Goal: Task Accomplishment & Management: Use online tool/utility

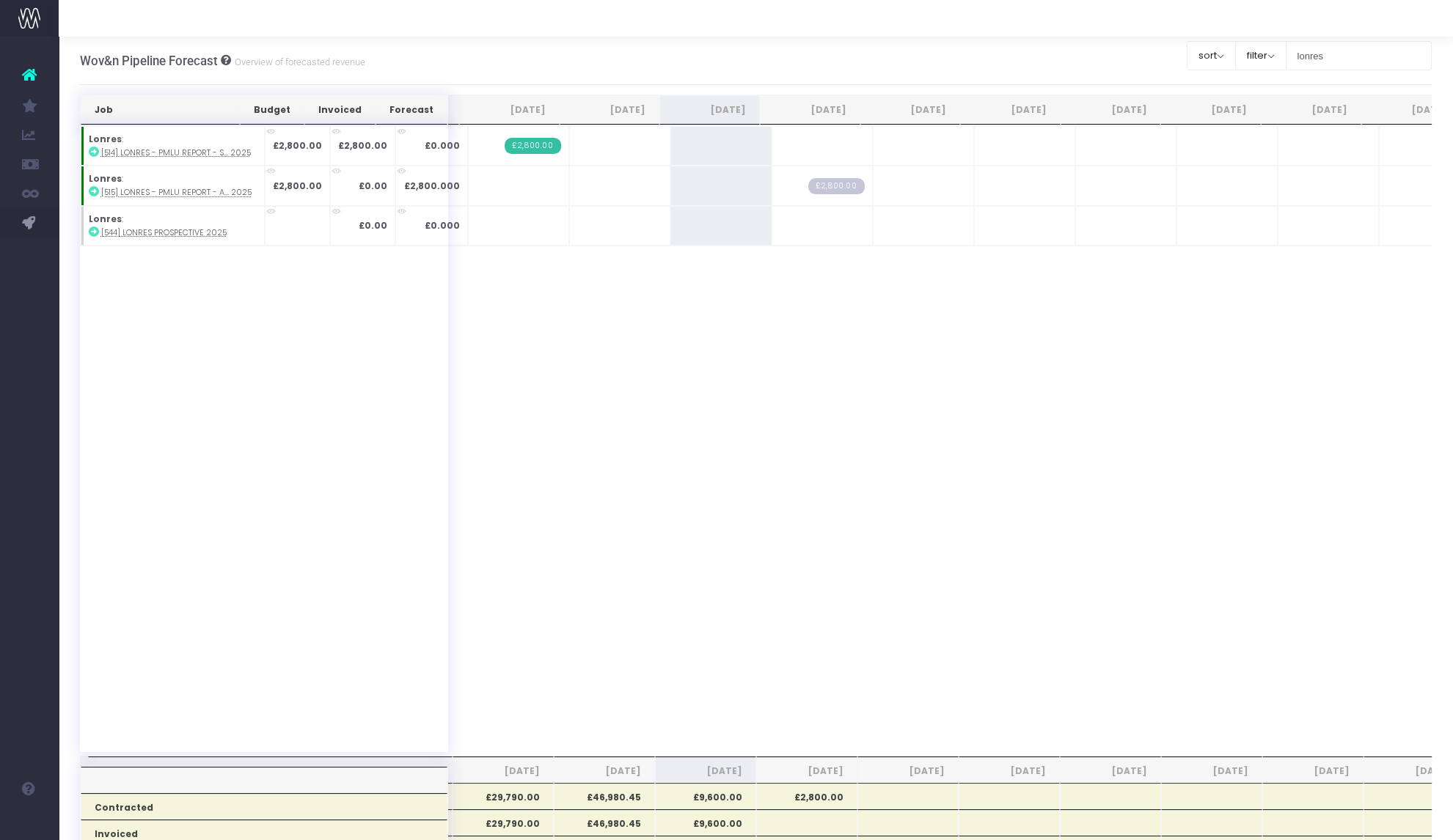
scroll to position [0, 155]
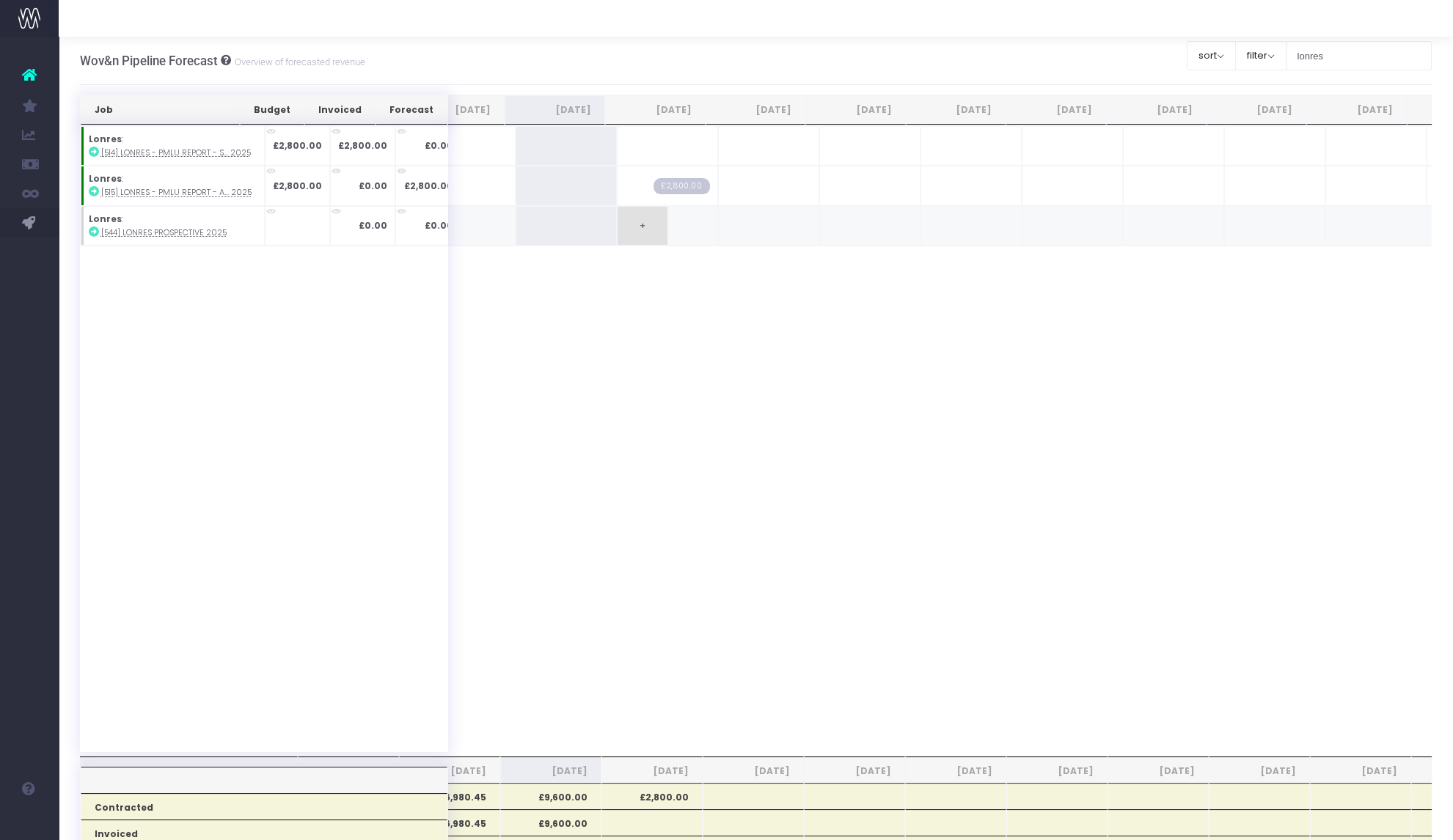
click at [622, 229] on span "+" at bounding box center [642, 226] width 50 height 38
type input "5000"
click at [735, 229] on span "+" at bounding box center [744, 226] width 50 height 38
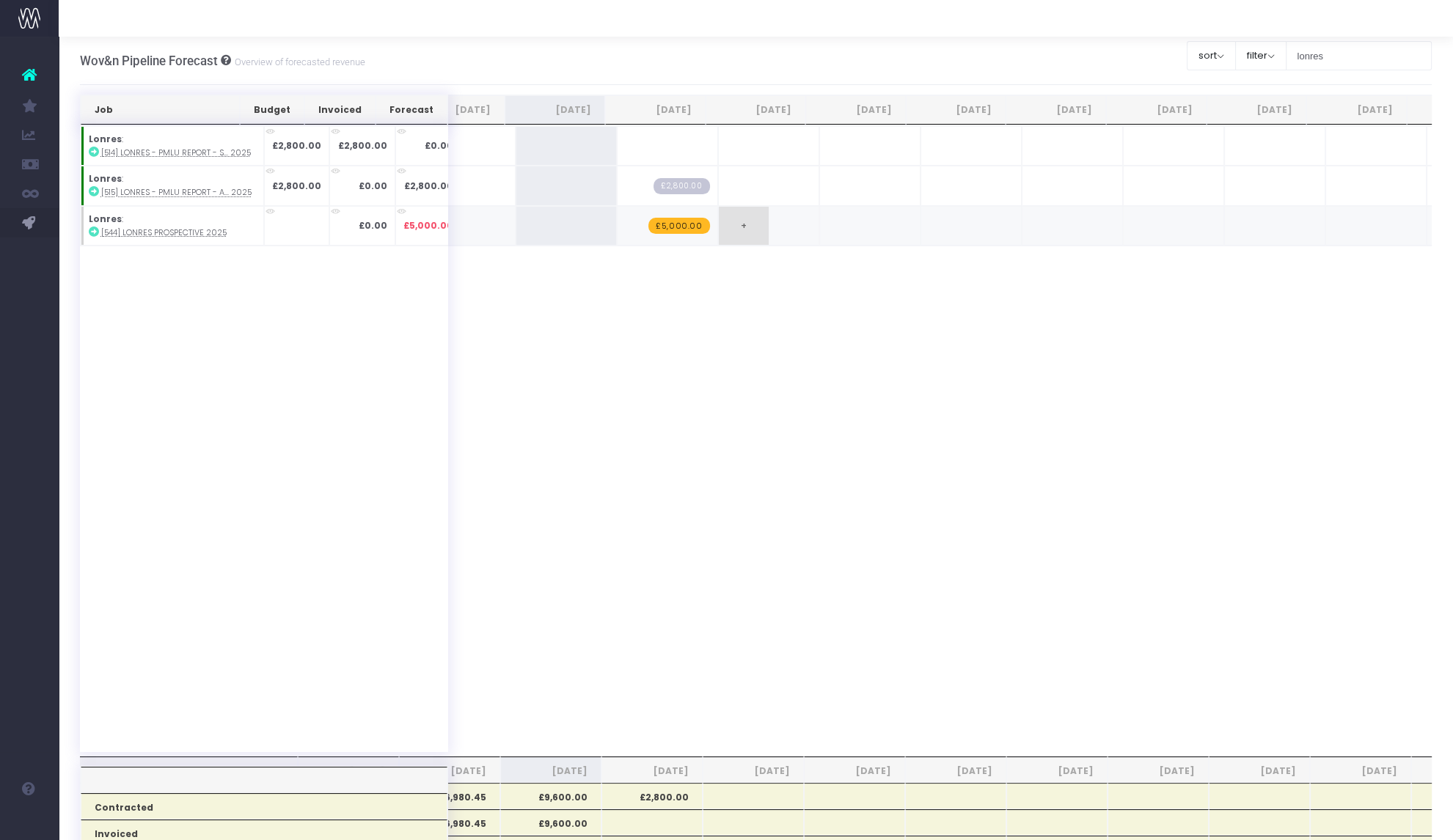
click at [735, 229] on span "+" at bounding box center [744, 226] width 50 height 38
type input "5000"
click at [0, 0] on span "+" at bounding box center [0, 0] width 0 height 0
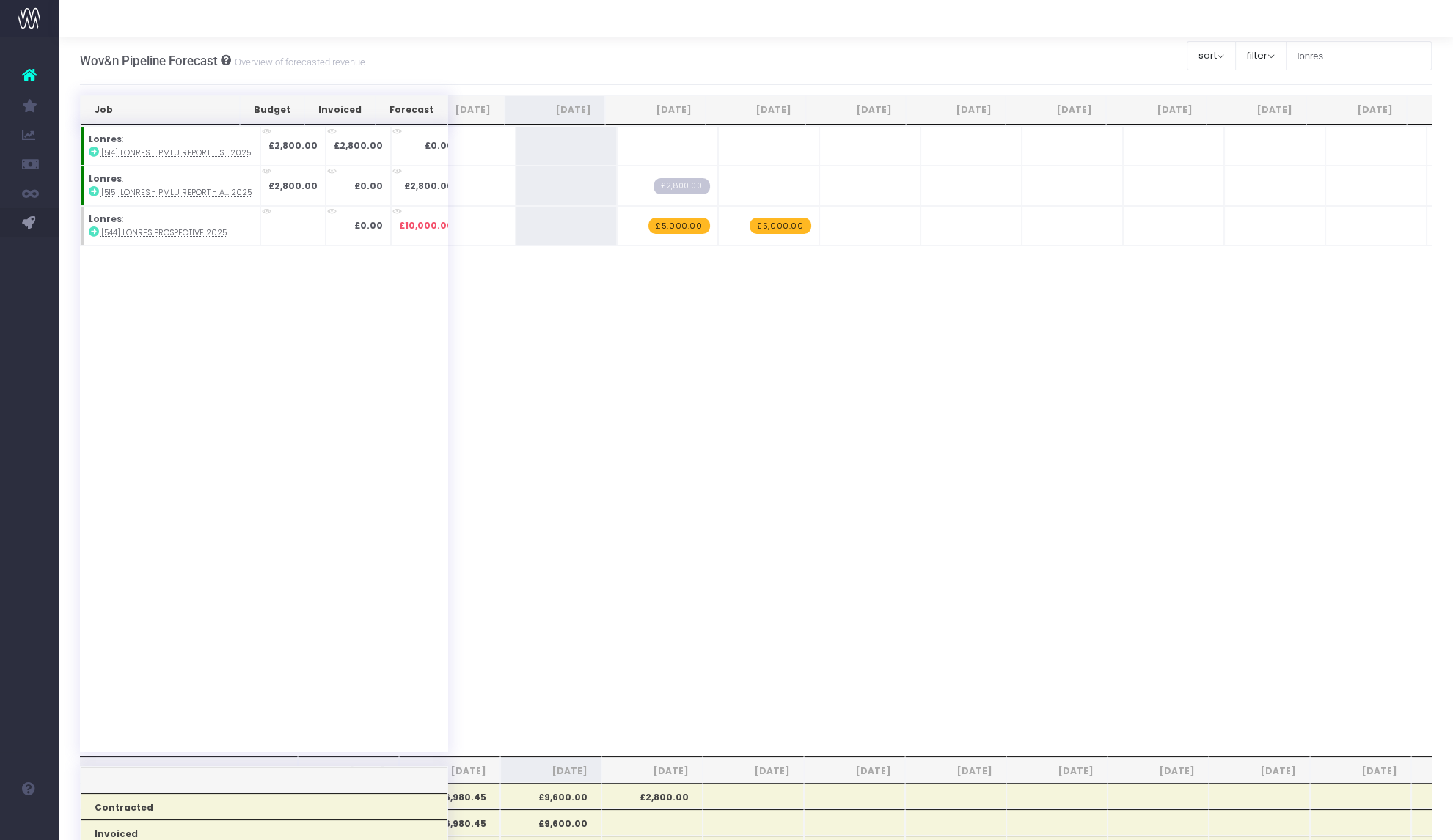
click at [0, 0] on span "+" at bounding box center [0, 0] width 0 height 0
type input "5000"
click at [0, 0] on span "+" at bounding box center [0, 0] width 0 height 0
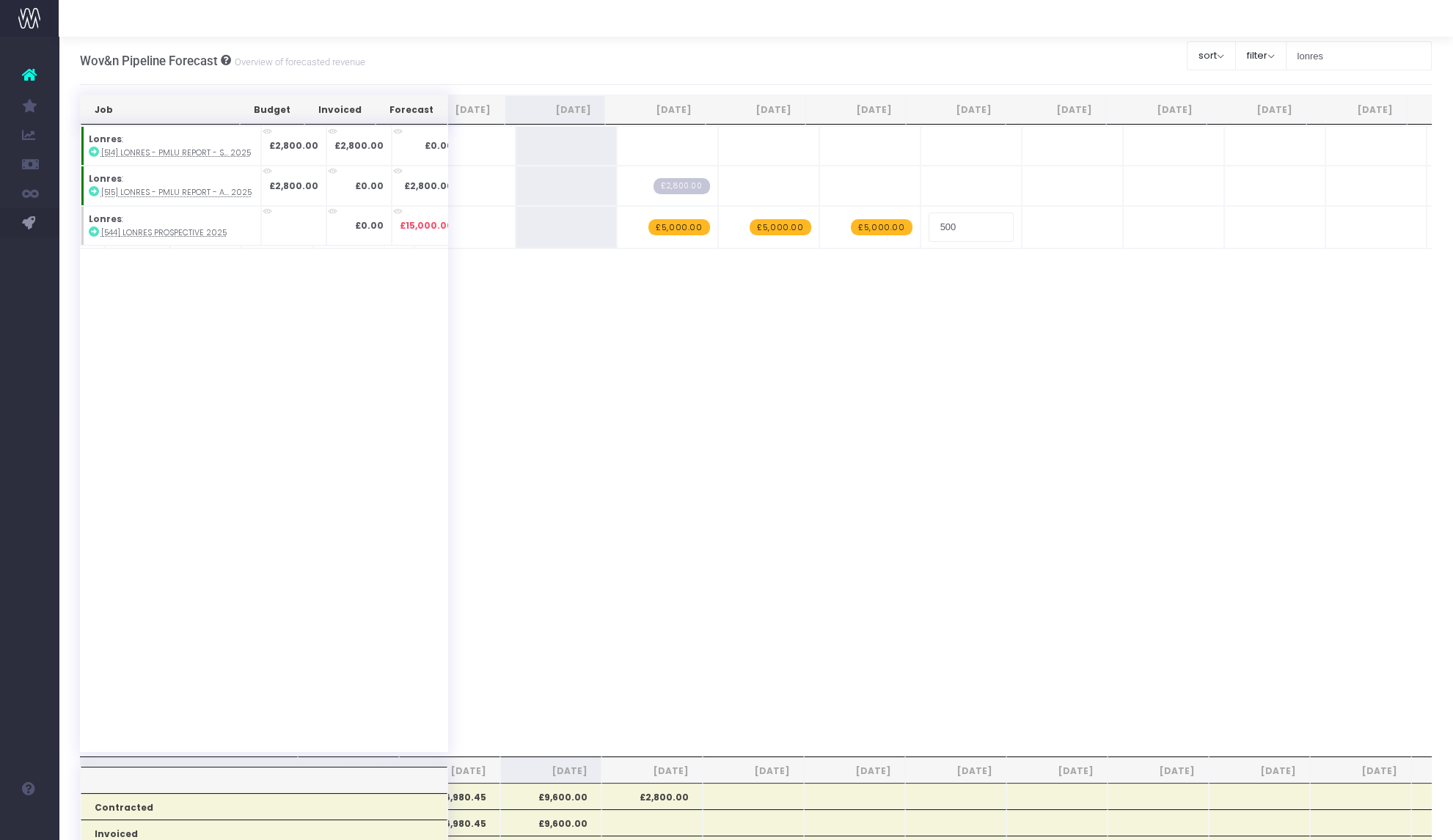
type input "5000"
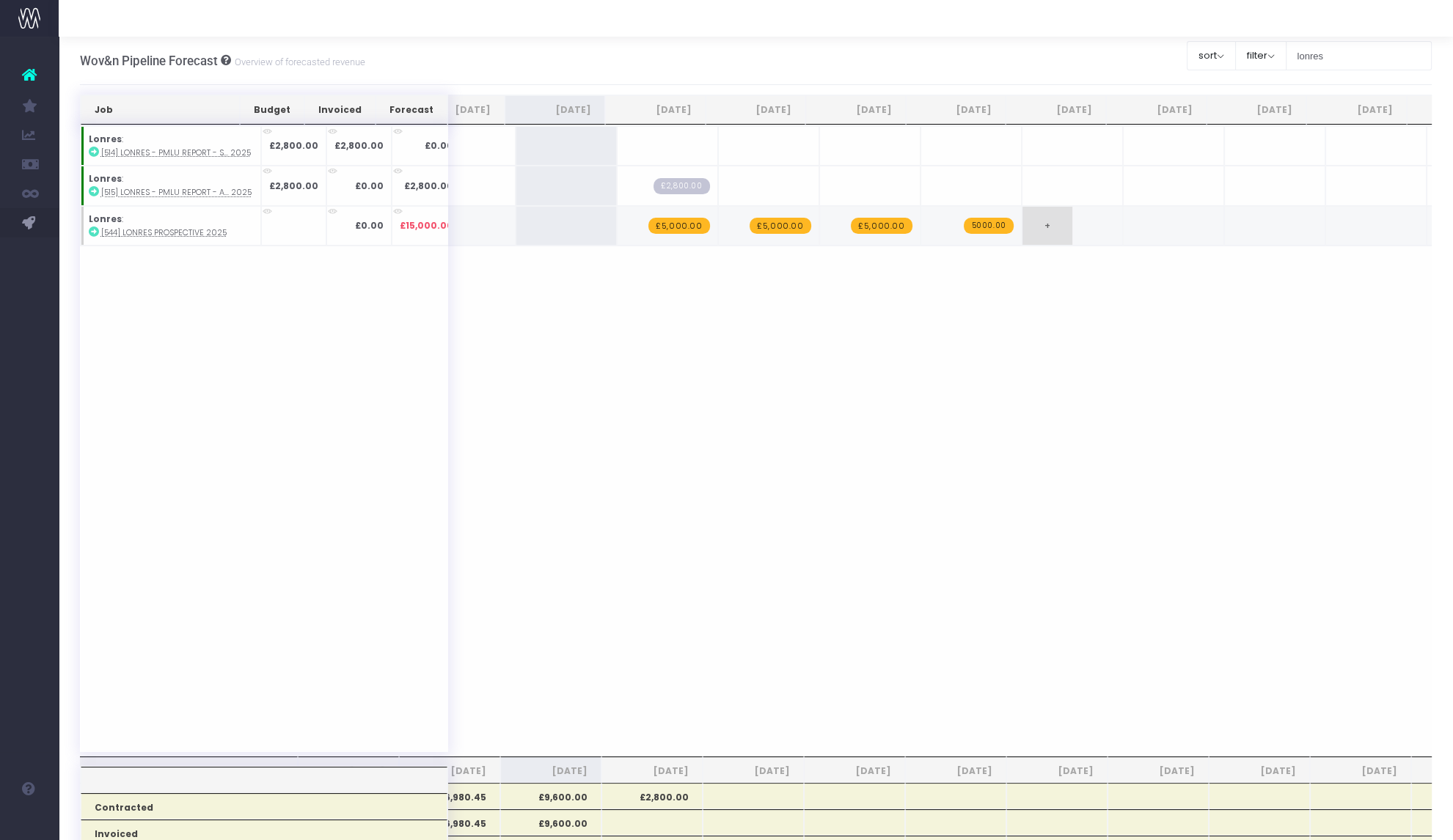
click at [0, 0] on span "+" at bounding box center [0, 0] width 0 height 0
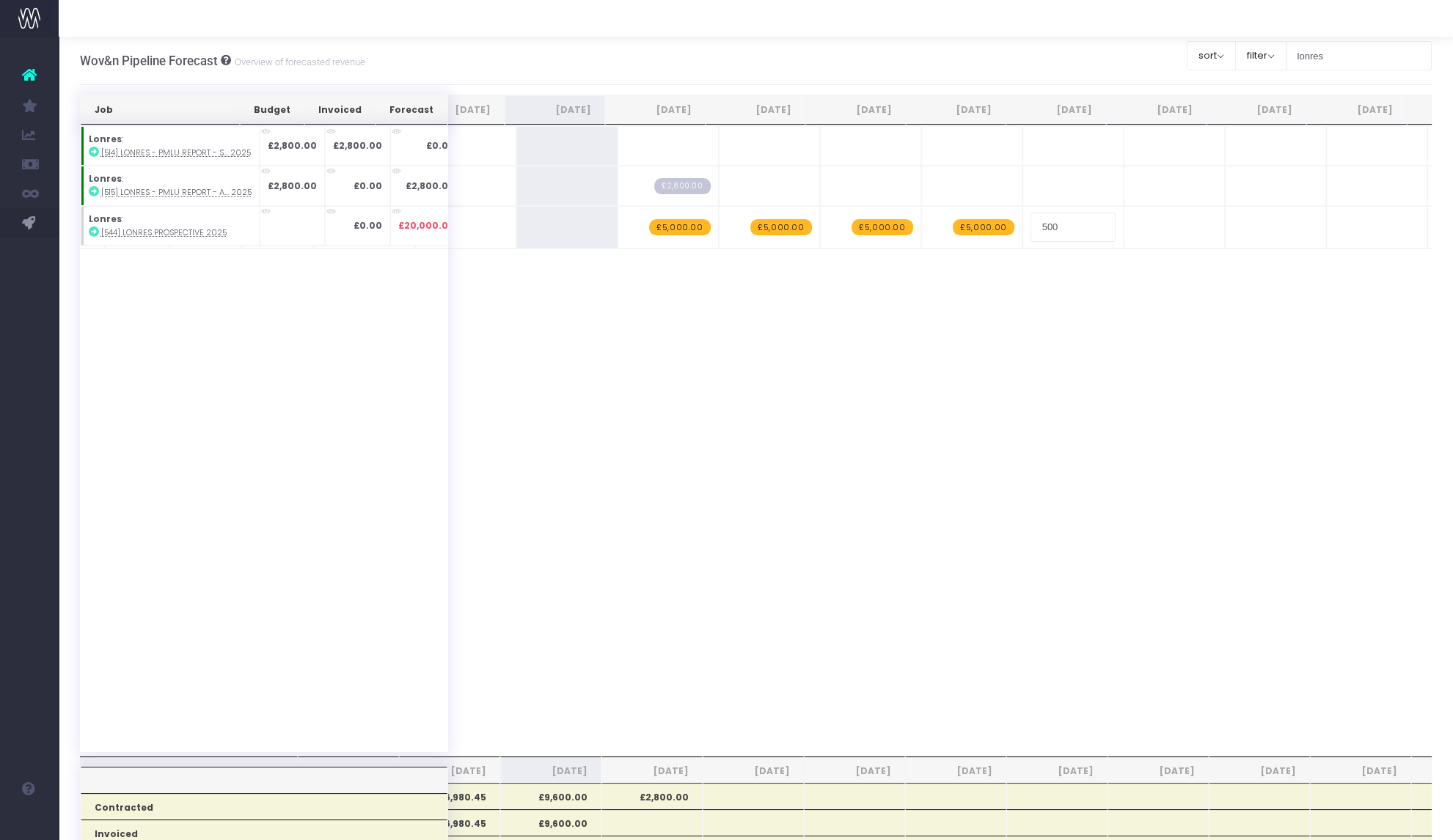
type input "5000"
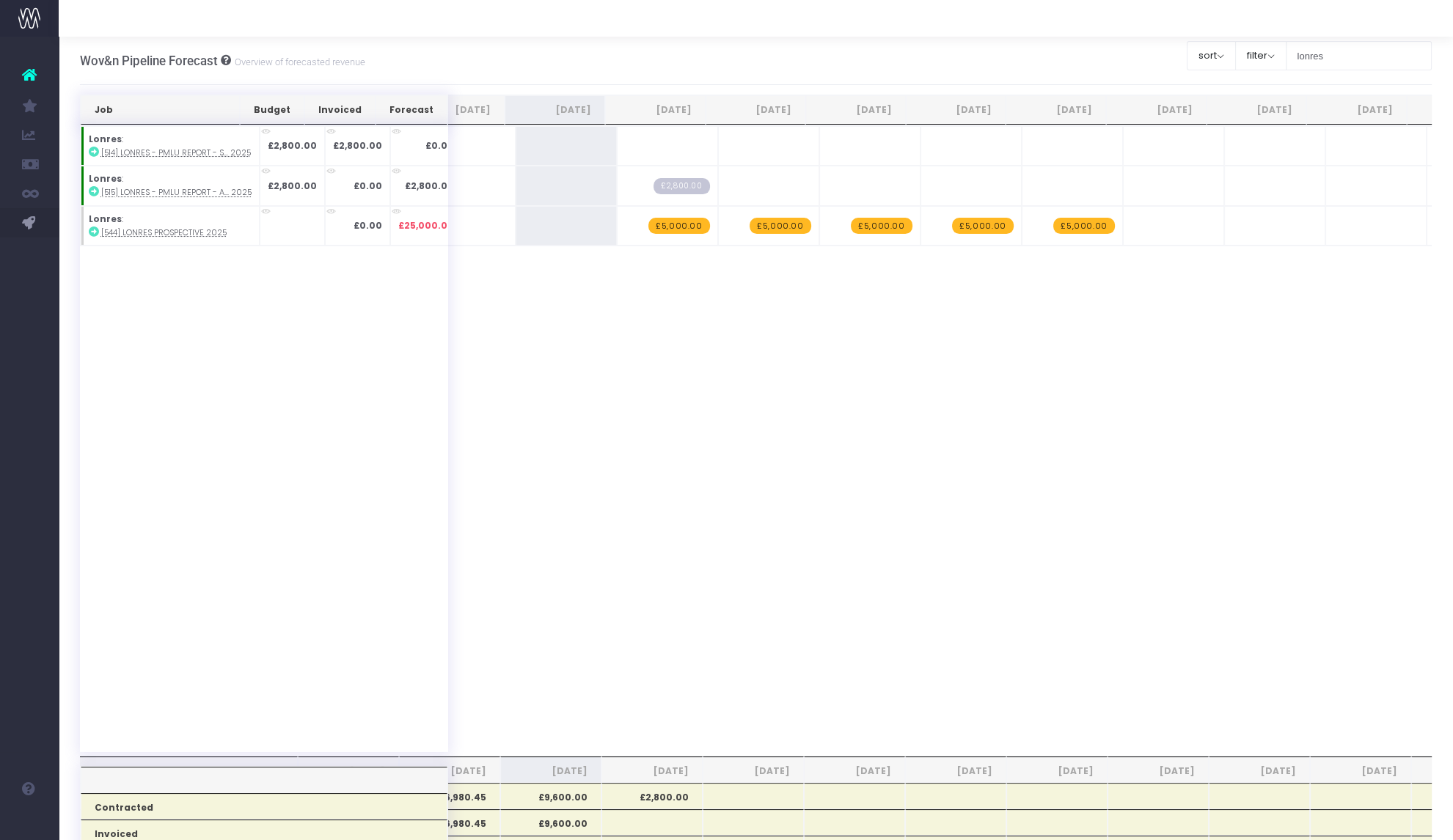
click at [0, 0] on span "+" at bounding box center [0, 0] width 0 height 0
type input "5000"
click at [1089, 61] on div "Wov&n Pipeline Forecast Overview of forecasted revenue Clear Filters sort Sort …" at bounding box center [756, 60] width 1353 height 49
click at [1318, 57] on input "lonres" at bounding box center [1358, 55] width 146 height 30
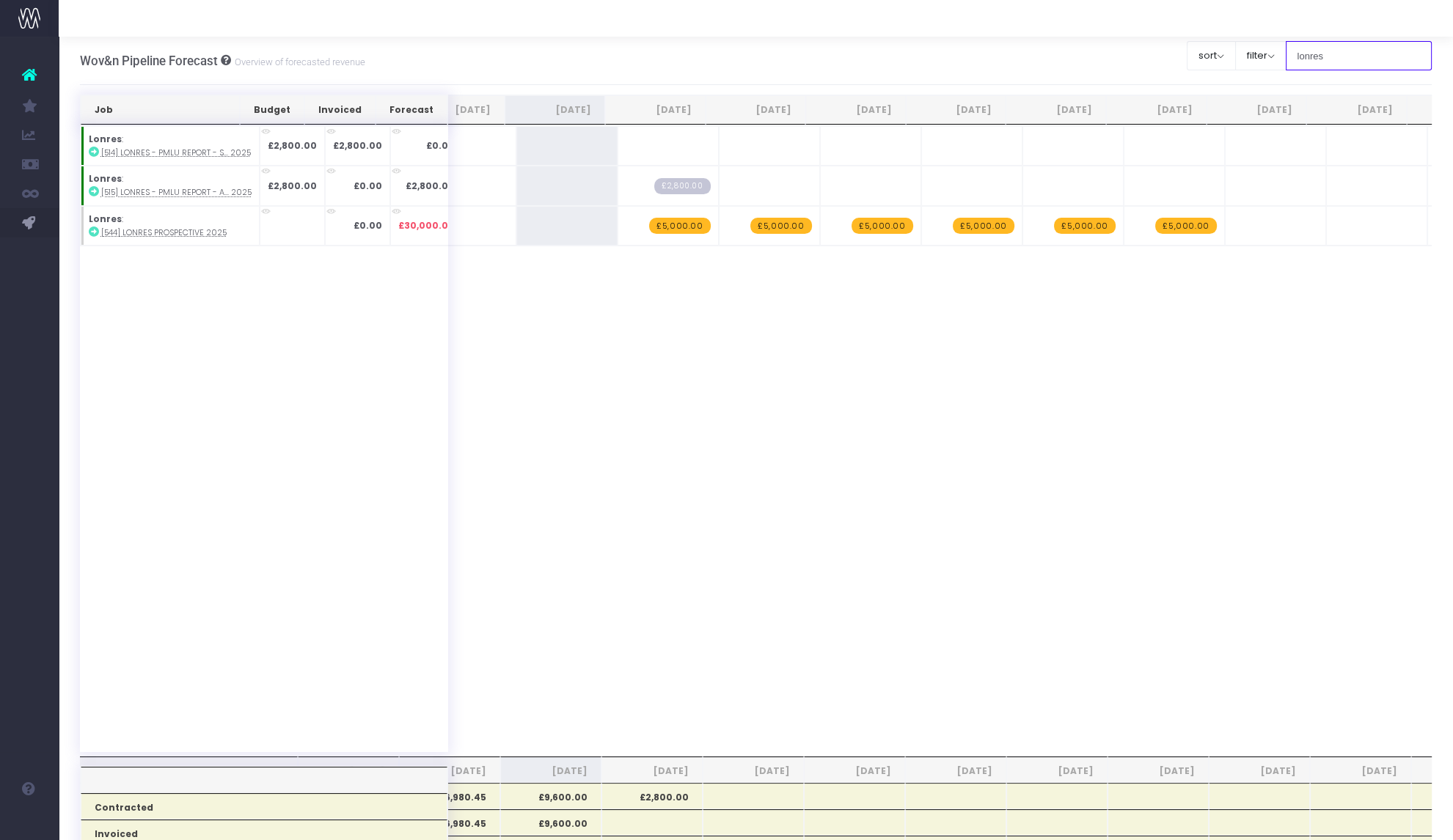
click at [1318, 57] on input "lonres" at bounding box center [1358, 55] width 146 height 30
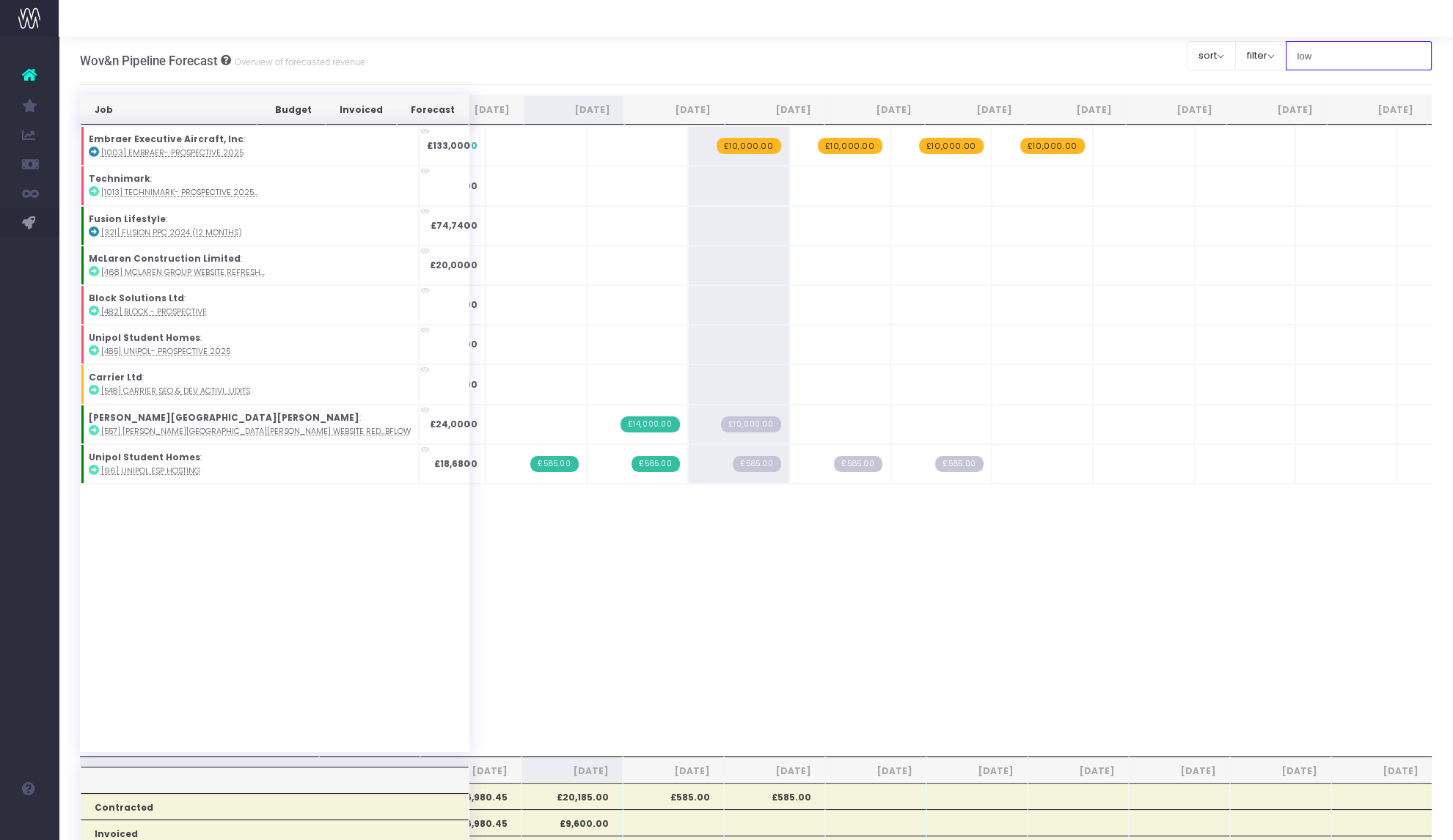
click at [1306, 55] on input "low" at bounding box center [1358, 55] width 146 height 30
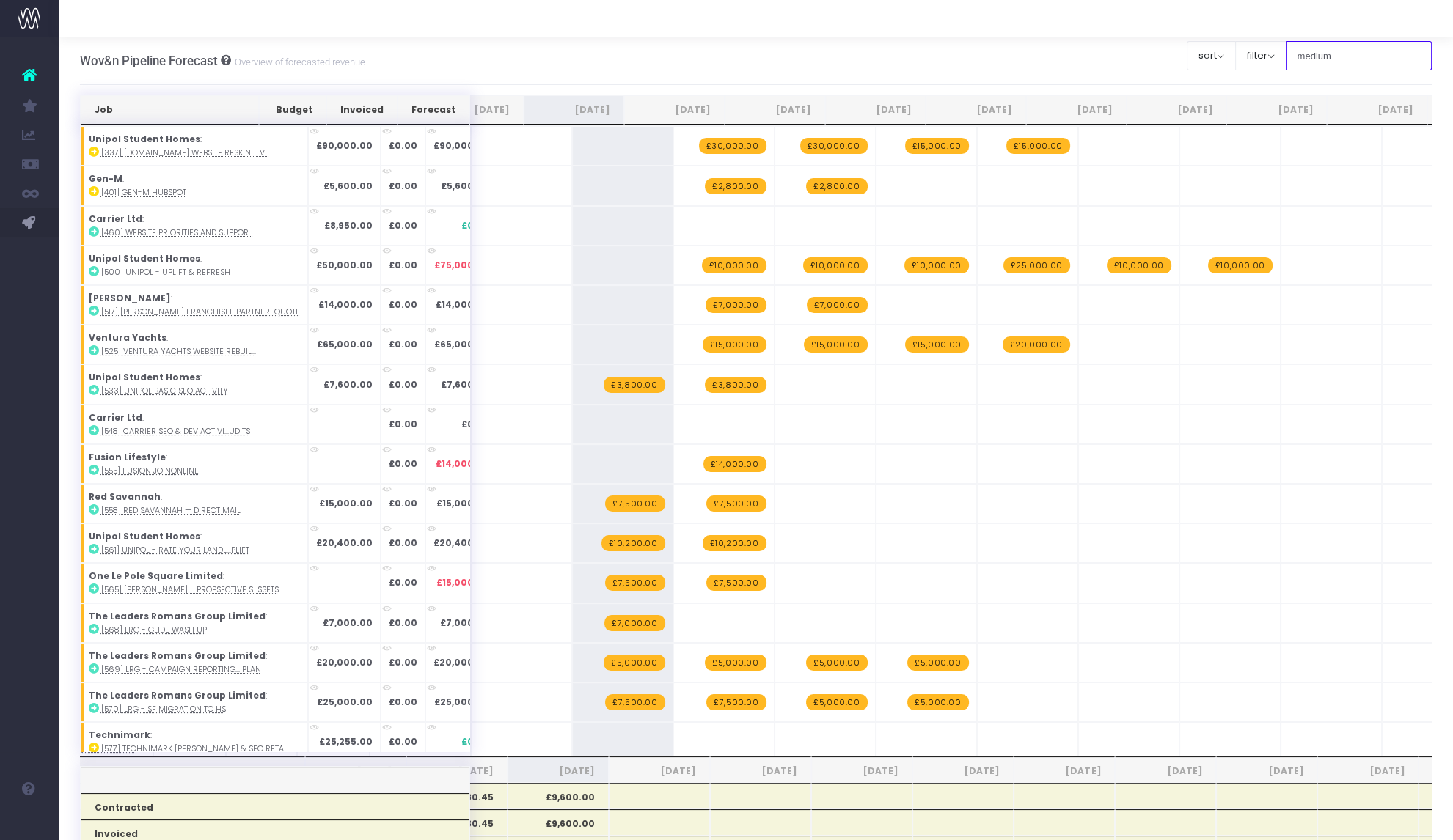
click at [1312, 59] on input "medium" at bounding box center [1358, 55] width 146 height 30
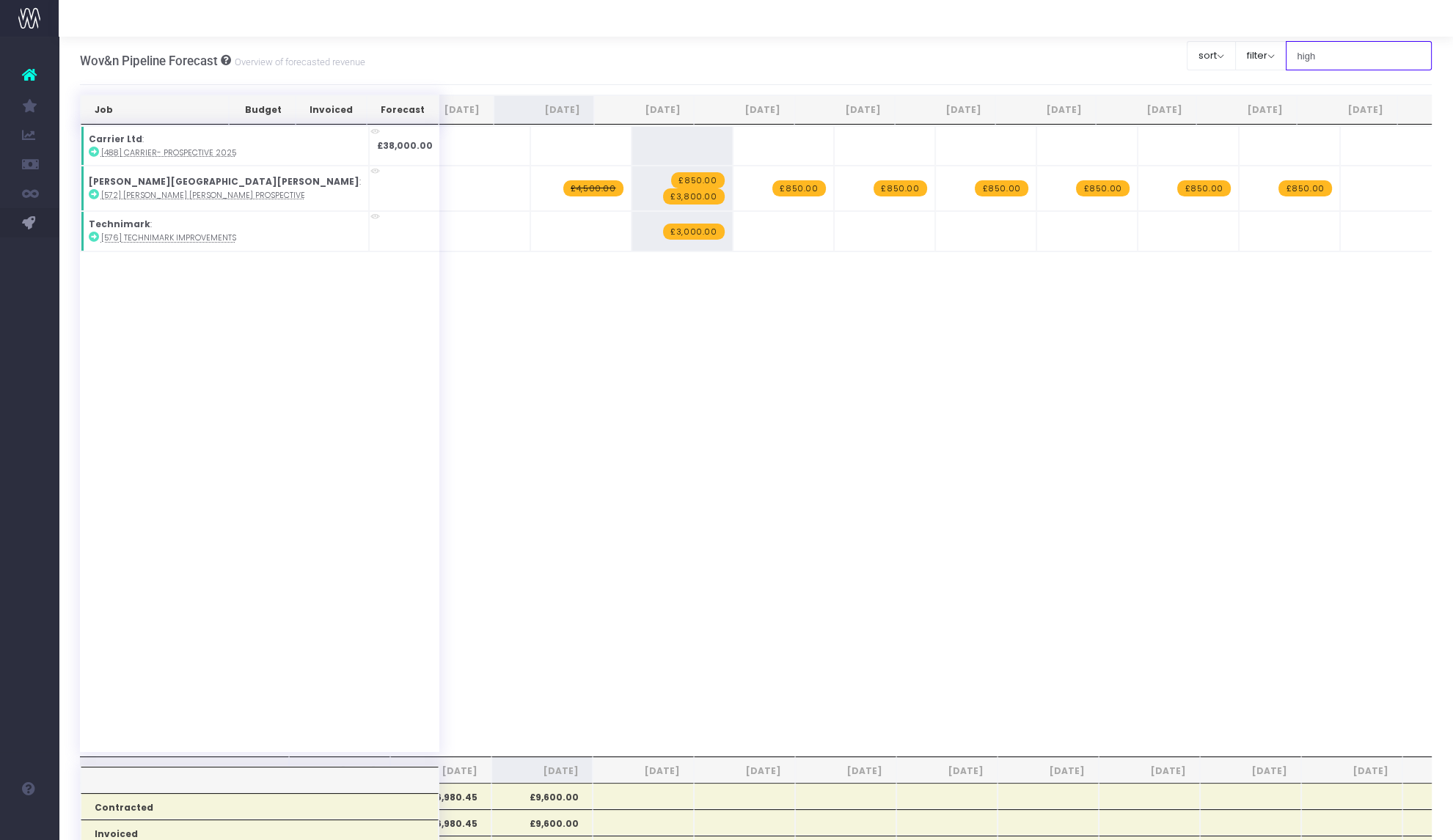
click at [1310, 52] on input "high" at bounding box center [1358, 55] width 146 height 30
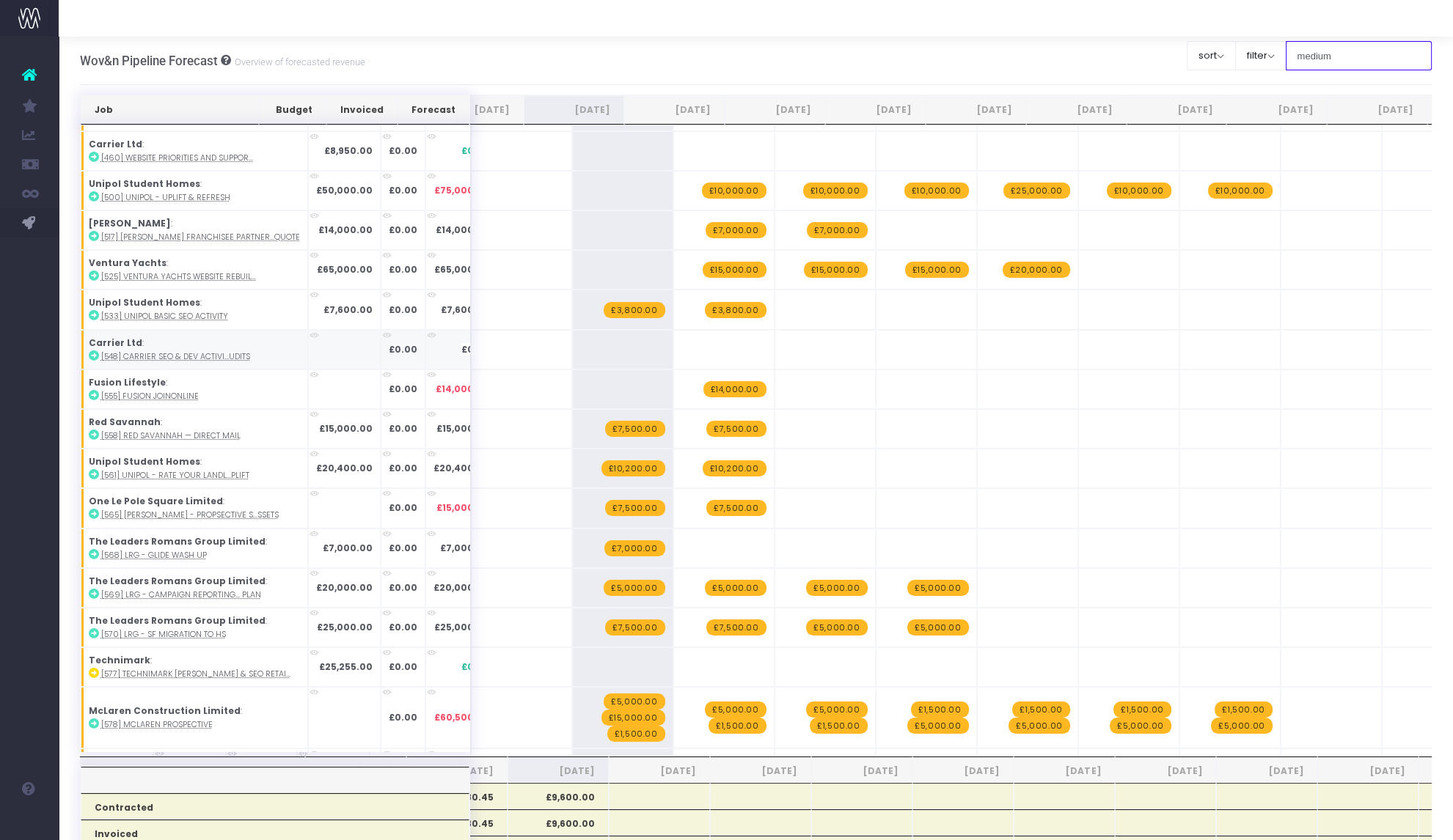
scroll to position [0, 0]
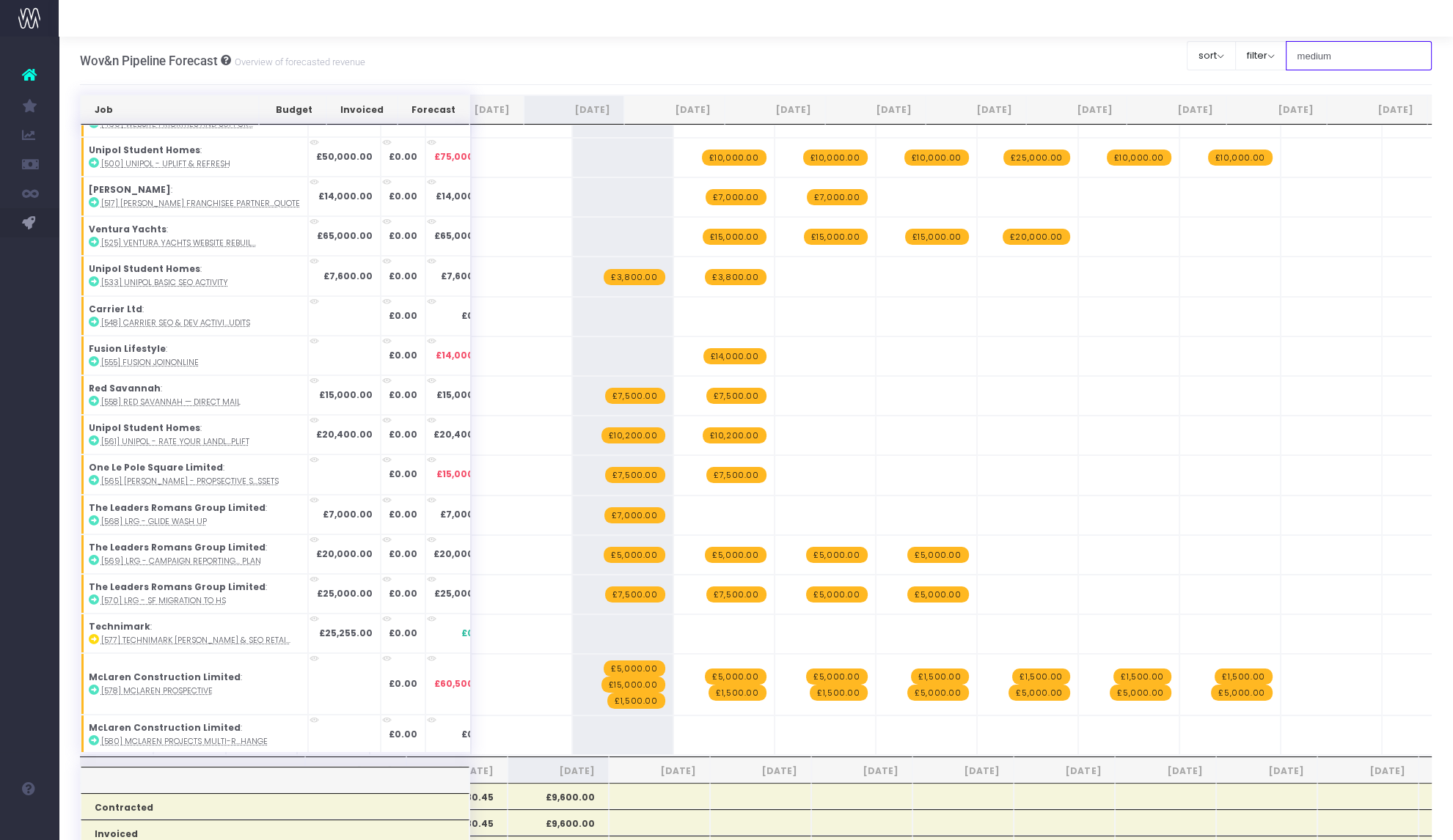
click at [1328, 58] on input "medium" at bounding box center [1358, 55] width 146 height 30
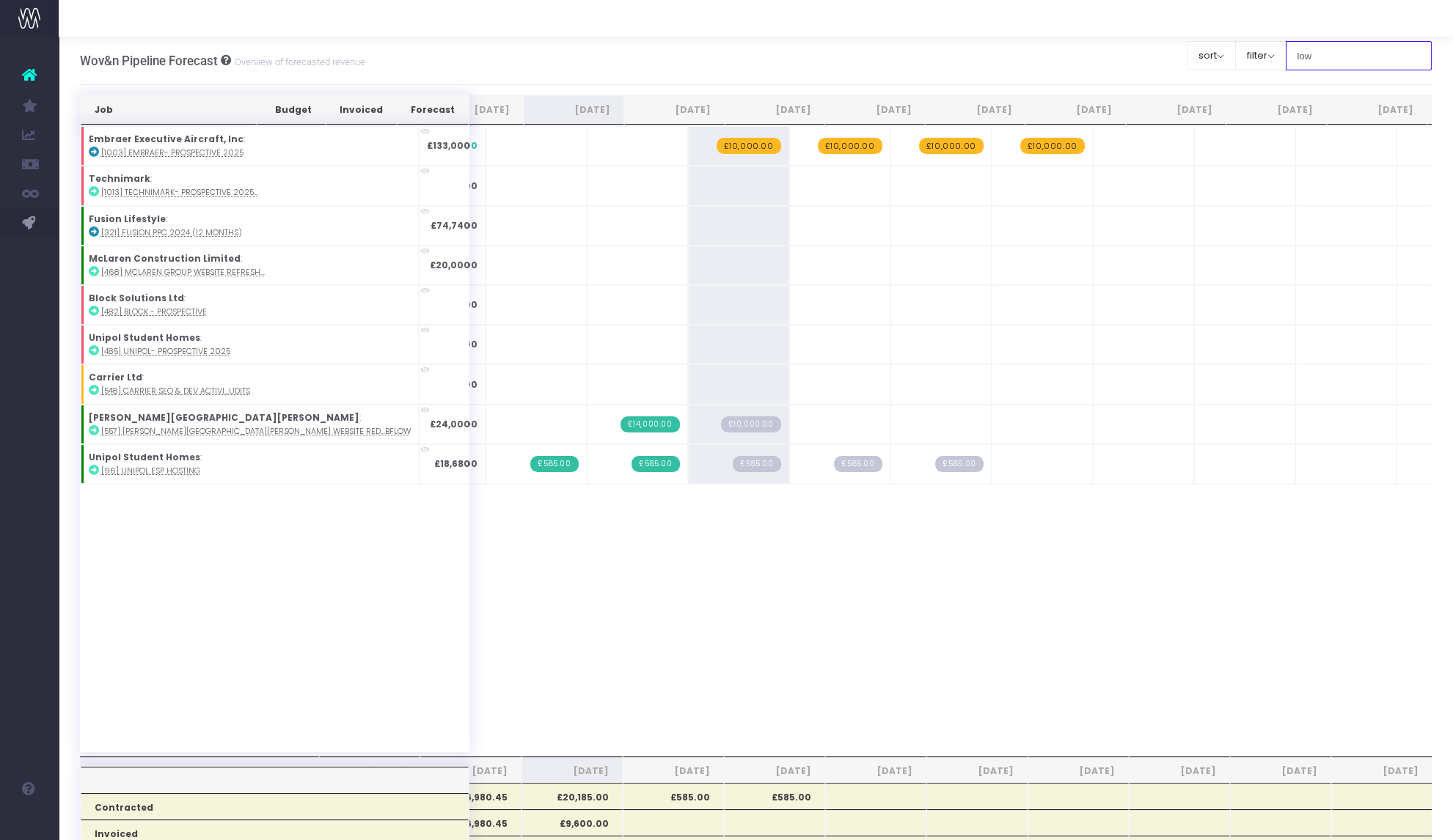
scroll to position [0, 155]
click at [1305, 52] on input "low" at bounding box center [1358, 55] width 146 height 30
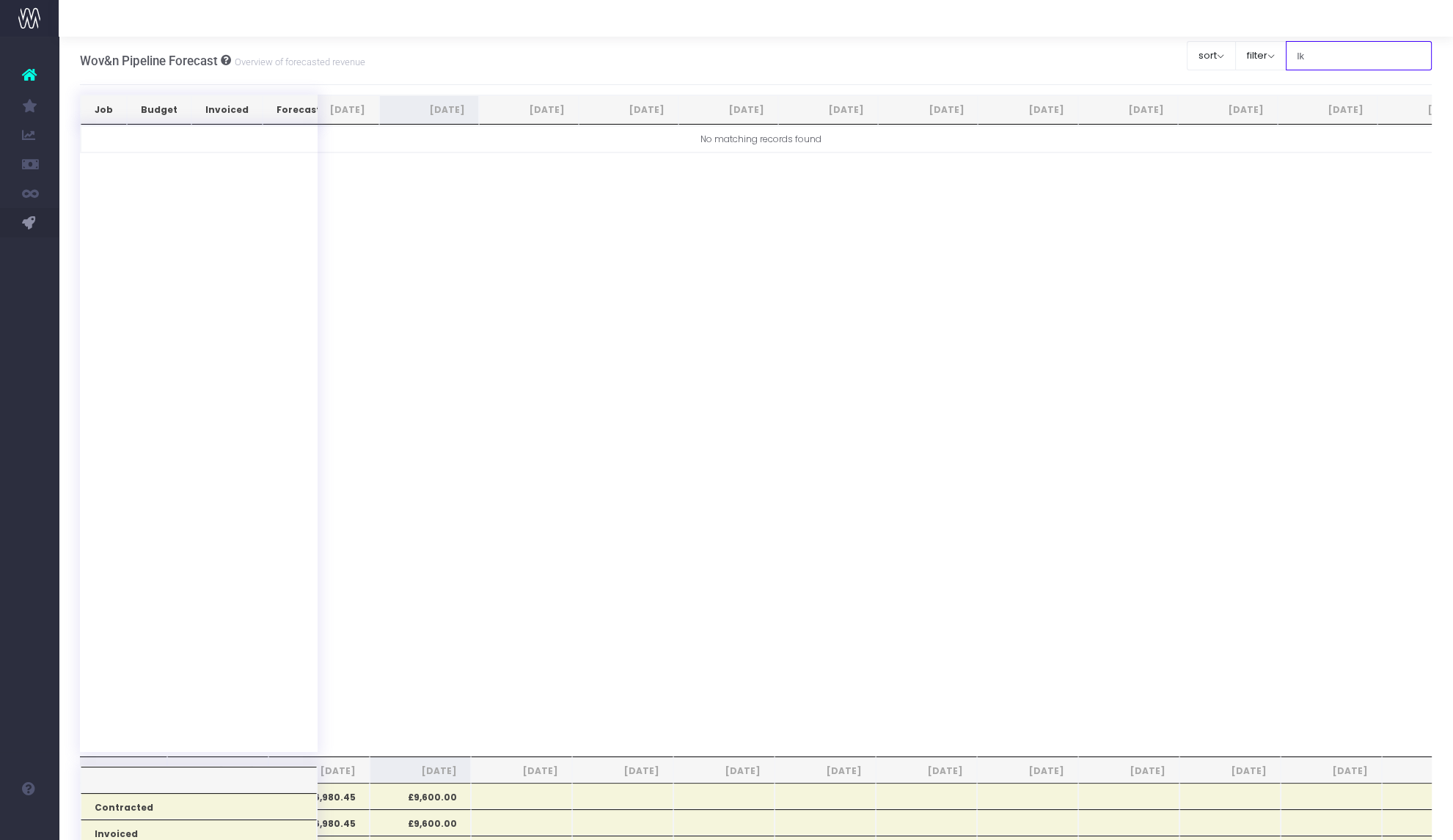
type input "l"
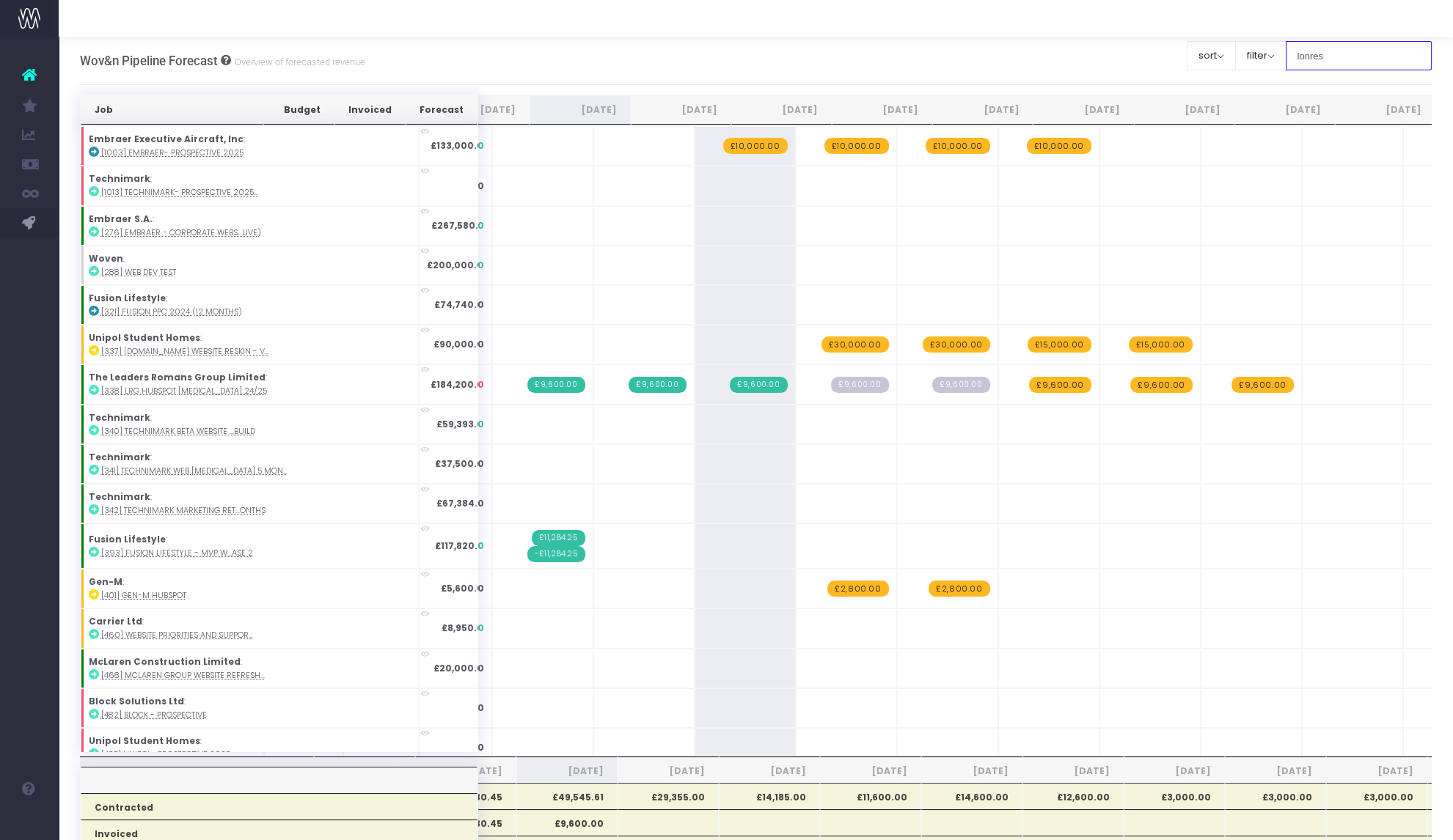
type input "lonres"
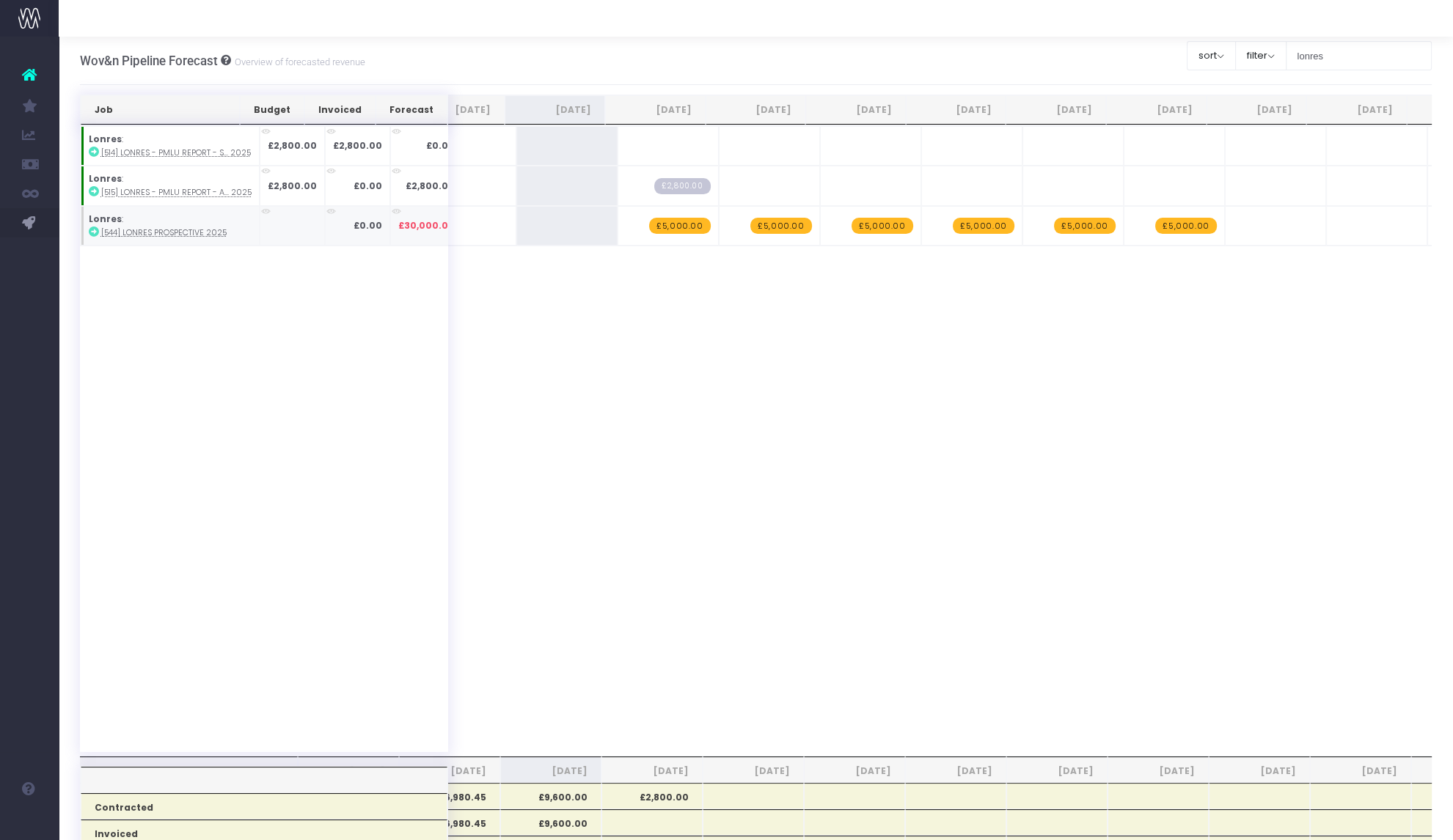
click at [167, 232] on abbr "[544] Lonres prospective 2025" at bounding box center [163, 233] width 125 height 11
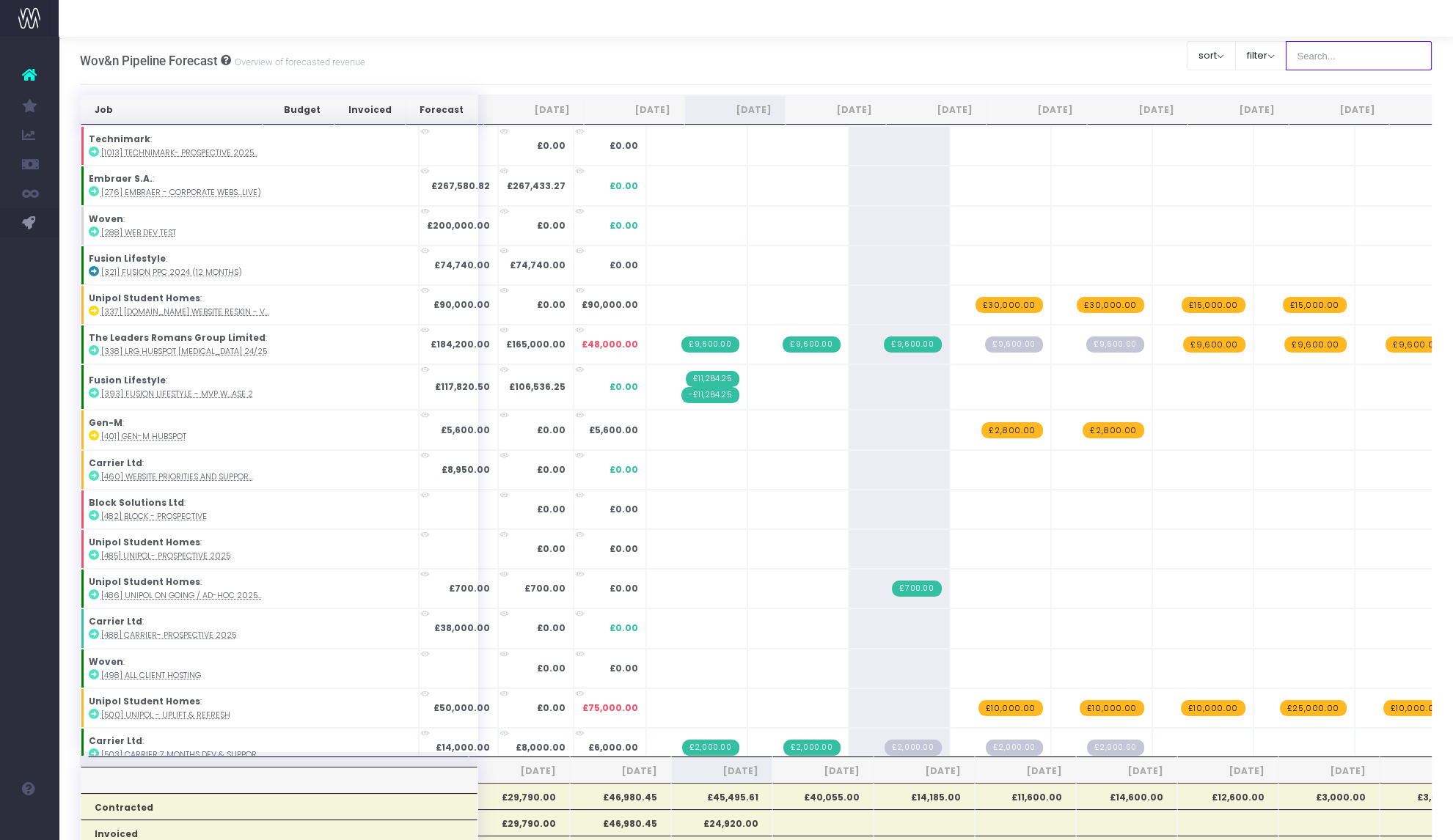
click at [1333, 52] on input "text" at bounding box center [1358, 55] width 146 height 30
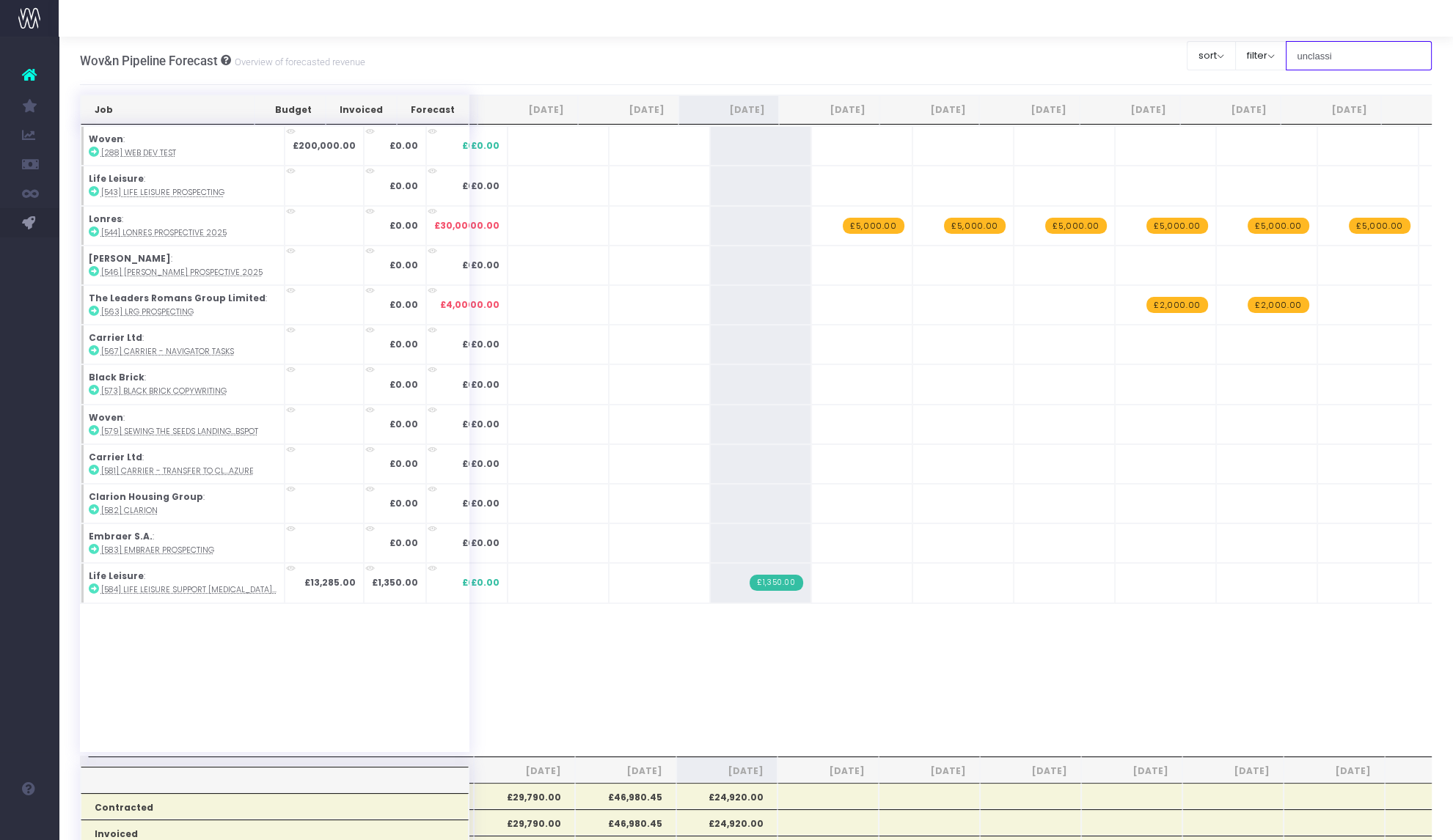
type input "unclassi"
click at [181, 585] on abbr "[584] Life Leisure Support [MEDICAL_DATA]..." at bounding box center [188, 590] width 175 height 11
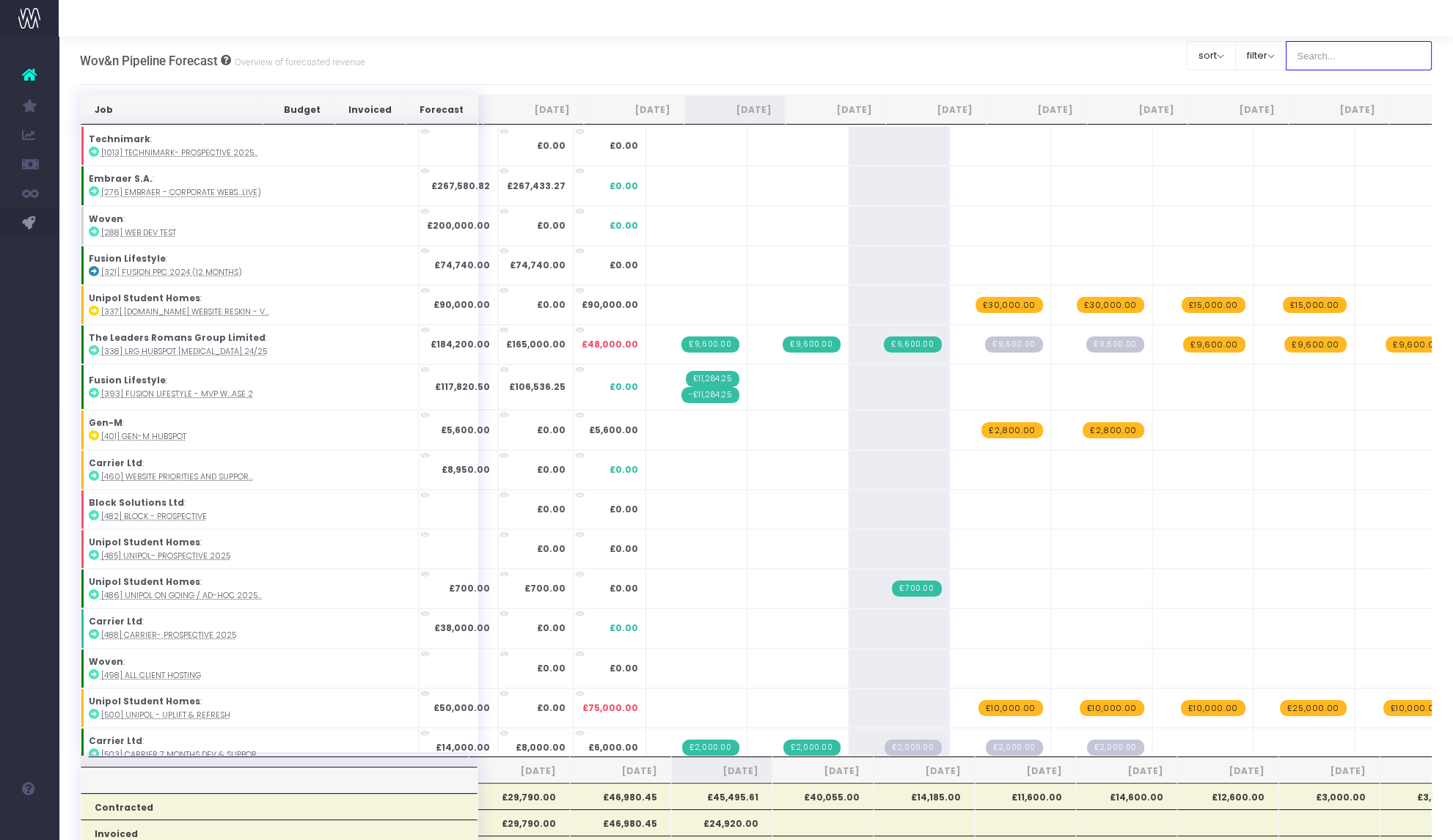
click at [1315, 46] on input "text" at bounding box center [1358, 55] width 146 height 30
type input "unclass"
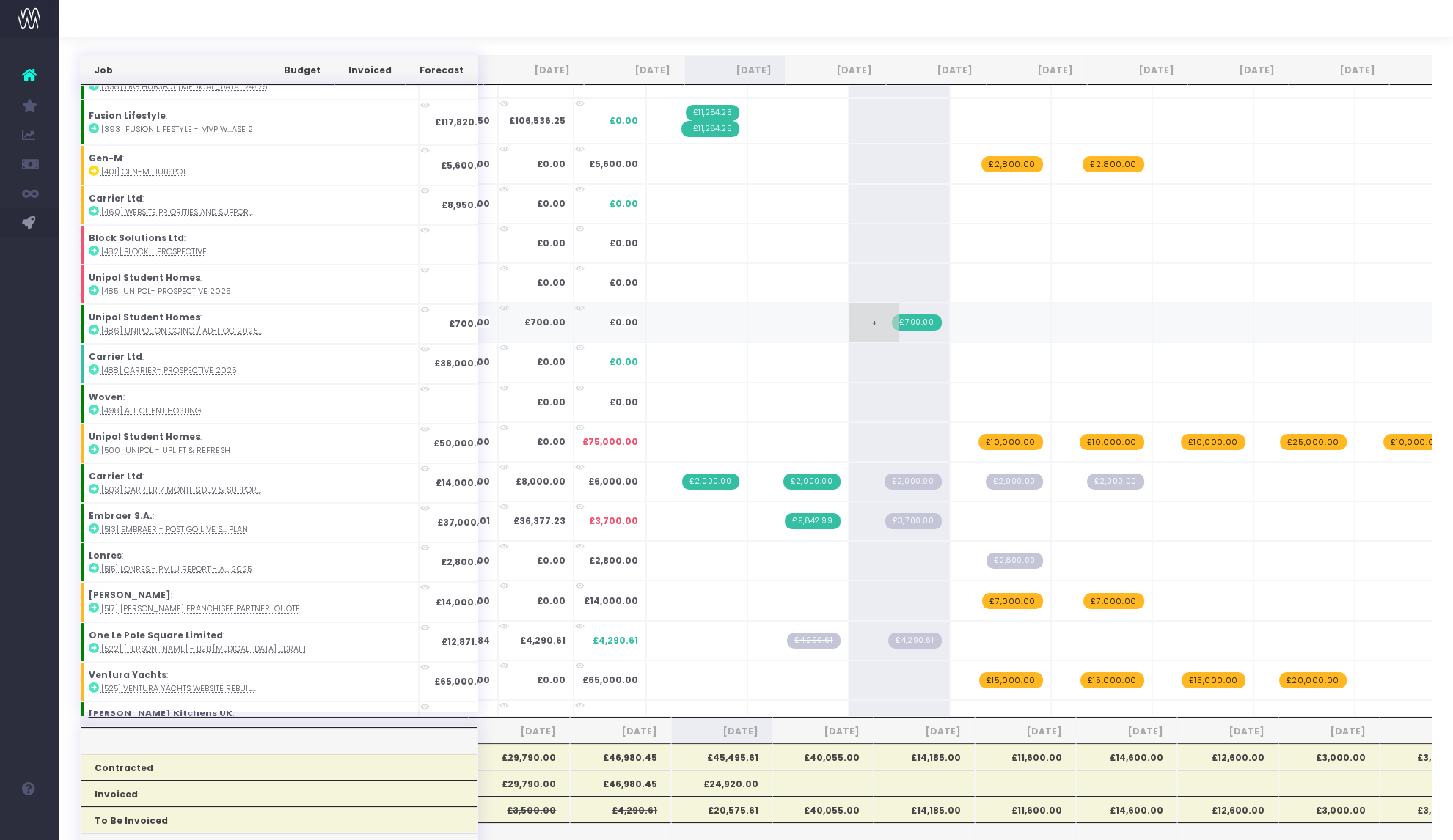
scroll to position [226, 0]
